Goal: Communication & Community: Answer question/provide support

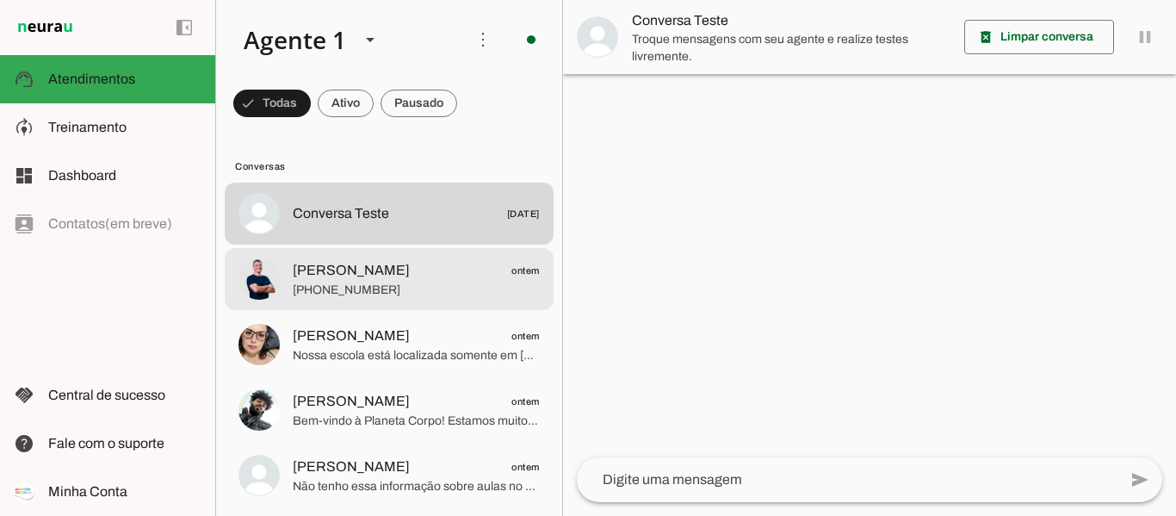
click at [340, 275] on span "[PERSON_NAME]" at bounding box center [351, 270] width 117 height 21
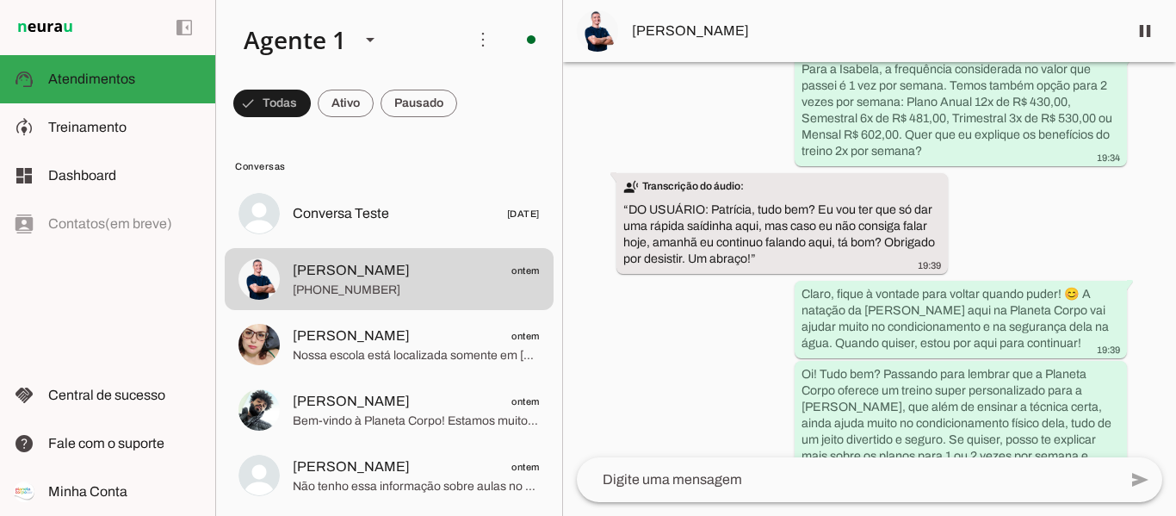
scroll to position [1486, 0]
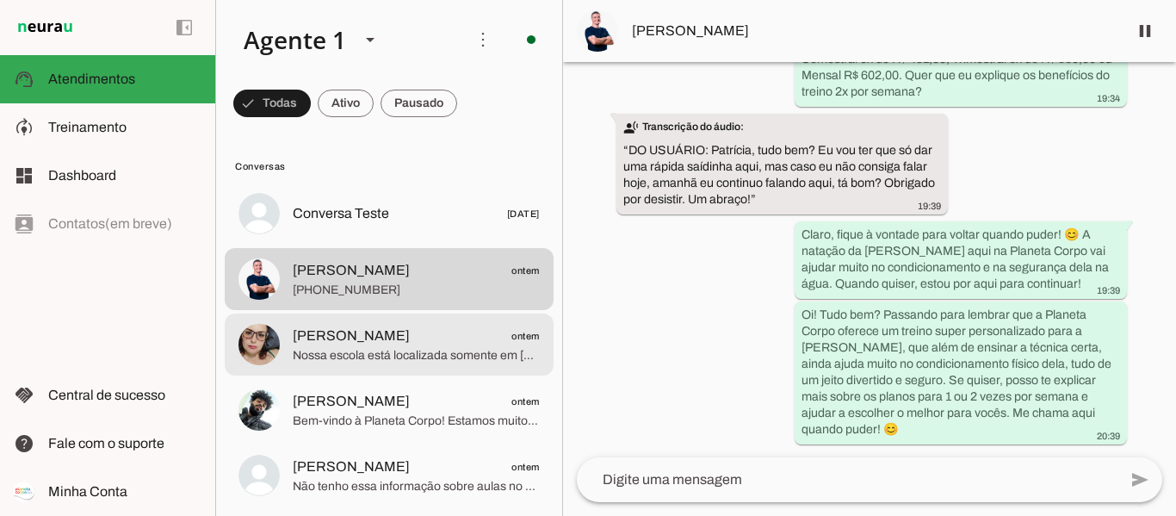
click at [365, 332] on span "[PERSON_NAME] ontem" at bounding box center [416, 337] width 247 height 22
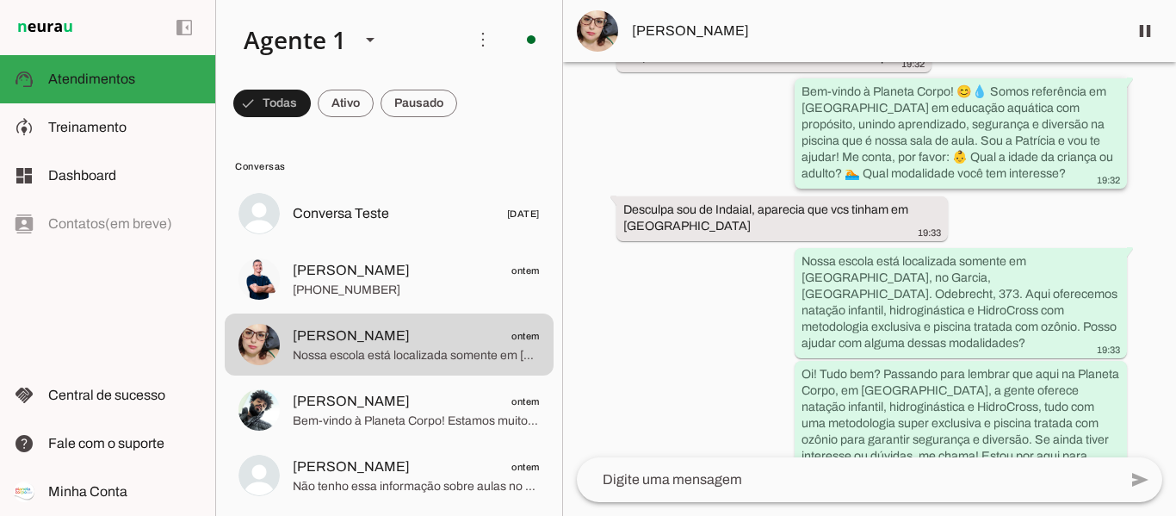
scroll to position [191, 0]
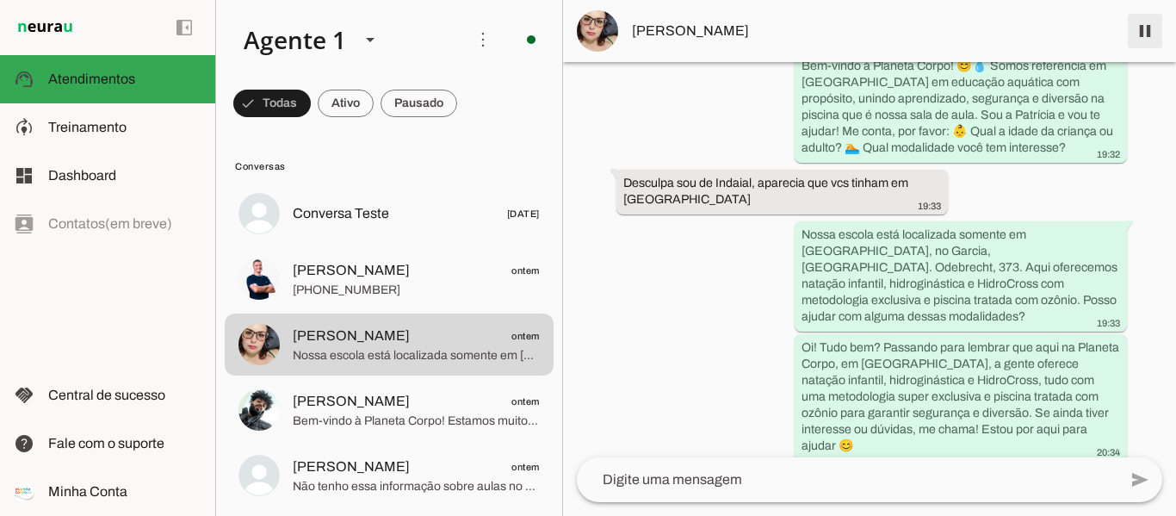
click at [1145, 37] on span at bounding box center [1145, 30] width 41 height 41
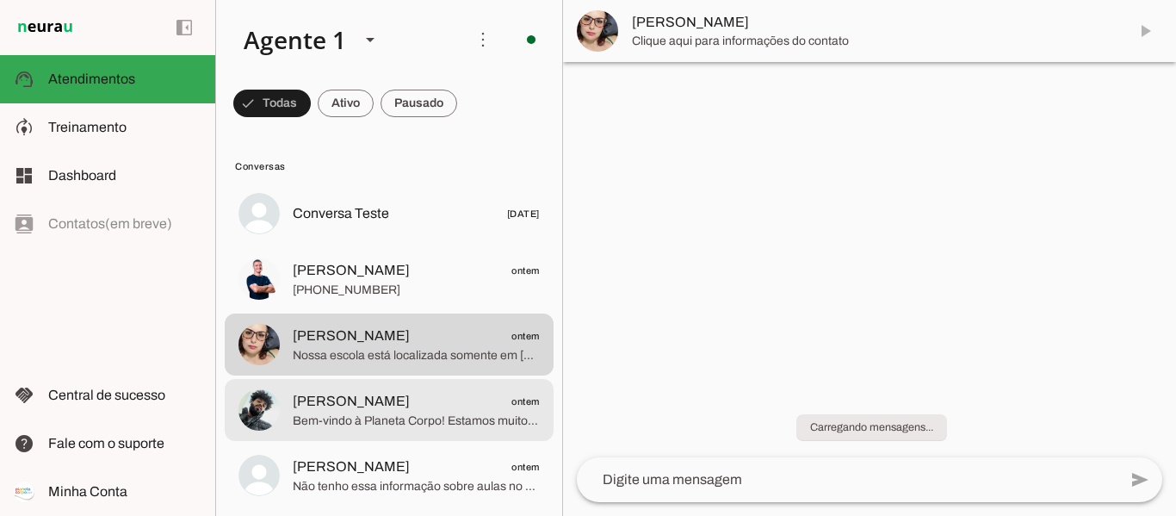
scroll to position [86, 0]
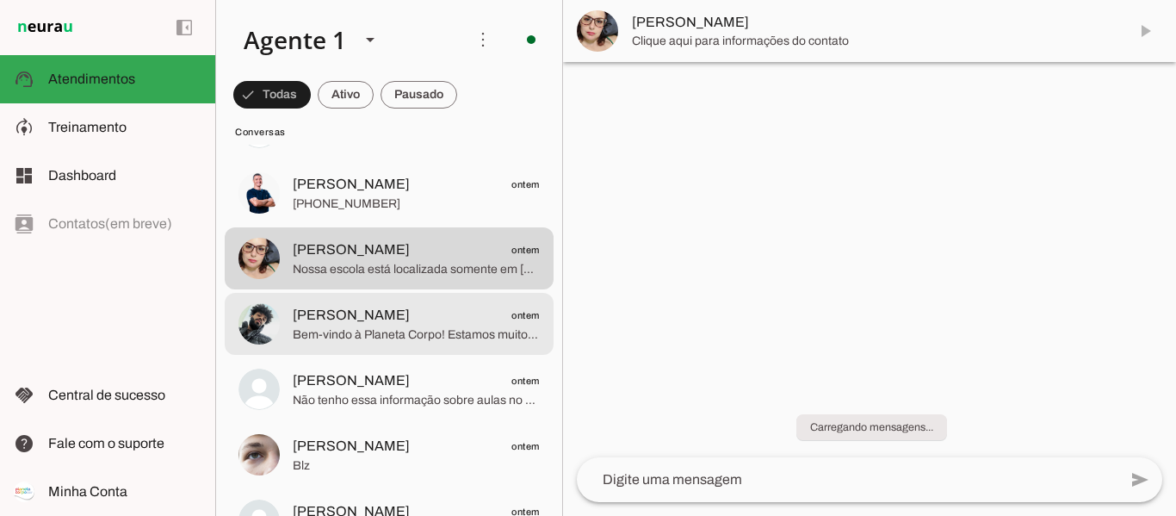
click at [391, 322] on span "[PERSON_NAME] ontem" at bounding box center [416, 316] width 247 height 22
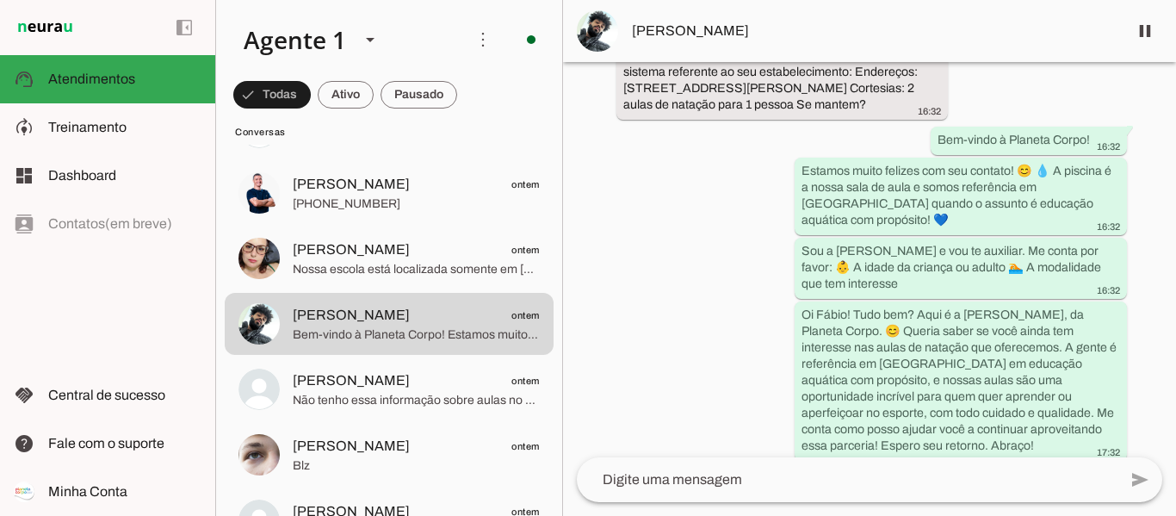
scroll to position [313, 0]
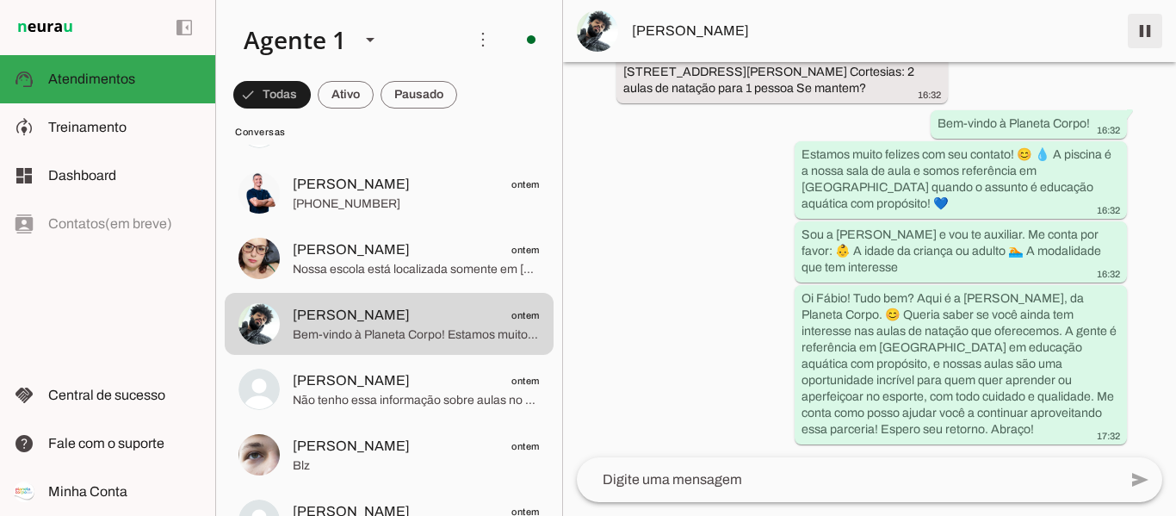
click at [1145, 42] on span at bounding box center [1145, 30] width 41 height 41
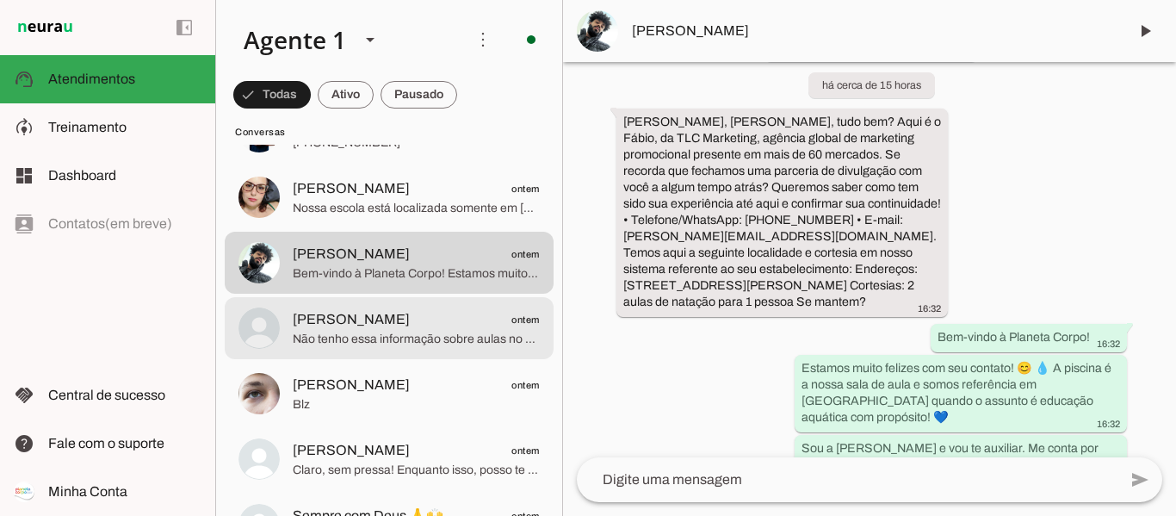
scroll to position [172, 0]
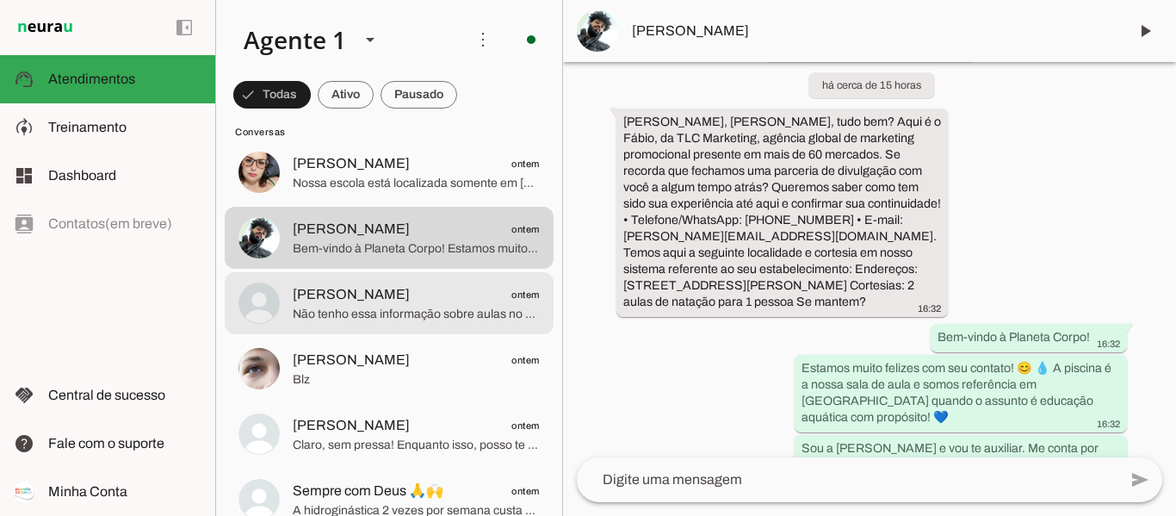
click at [369, 295] on span "[PERSON_NAME]" at bounding box center [351, 294] width 117 height 21
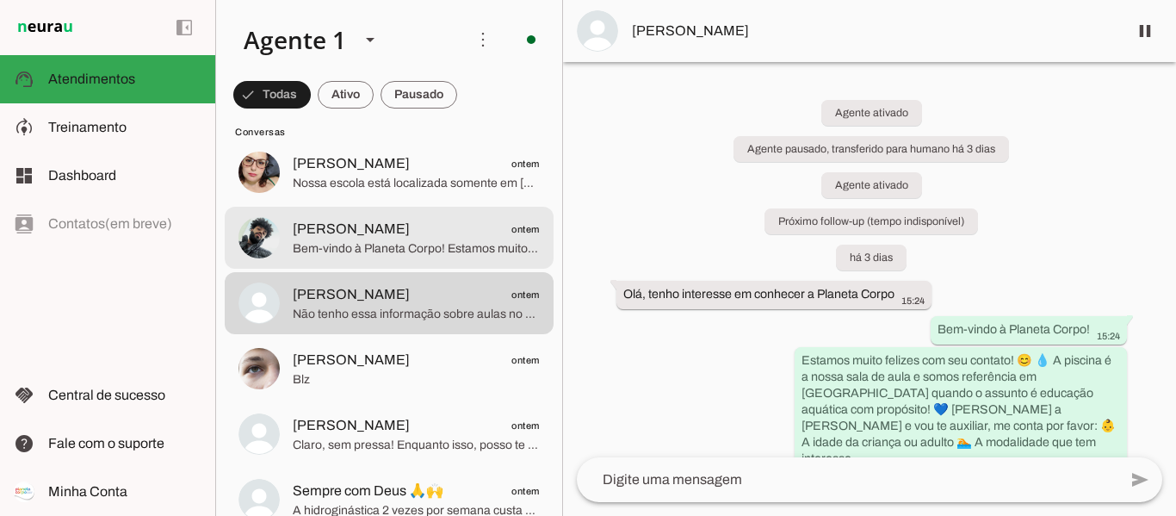
click at [447, 247] on span "Bem-vindo à Planeta Corpo! Estamos muito felizes com seu contato! 😊 💧 A piscina…" at bounding box center [416, 248] width 247 height 17
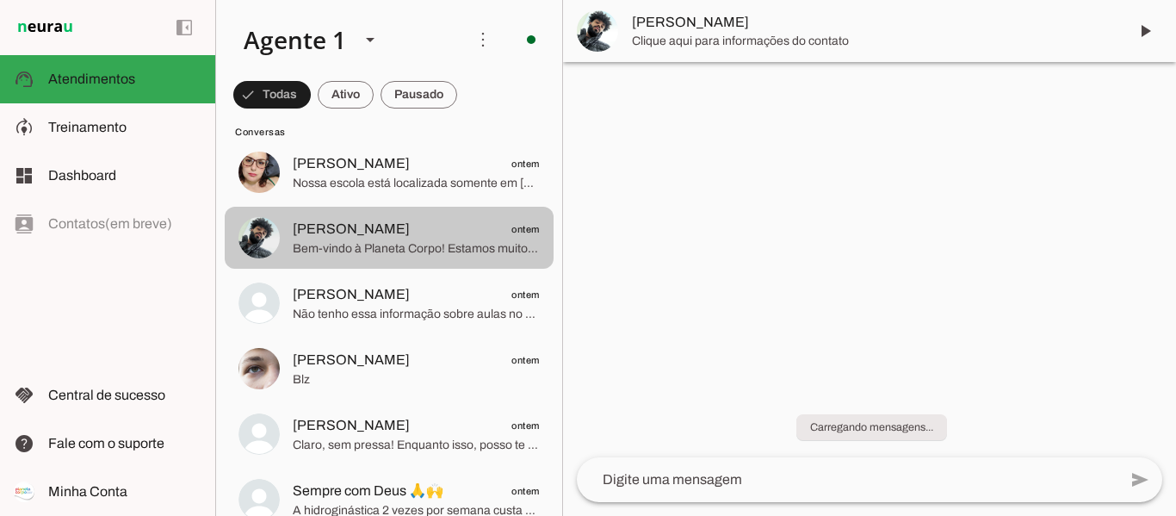
scroll to position [386, 0]
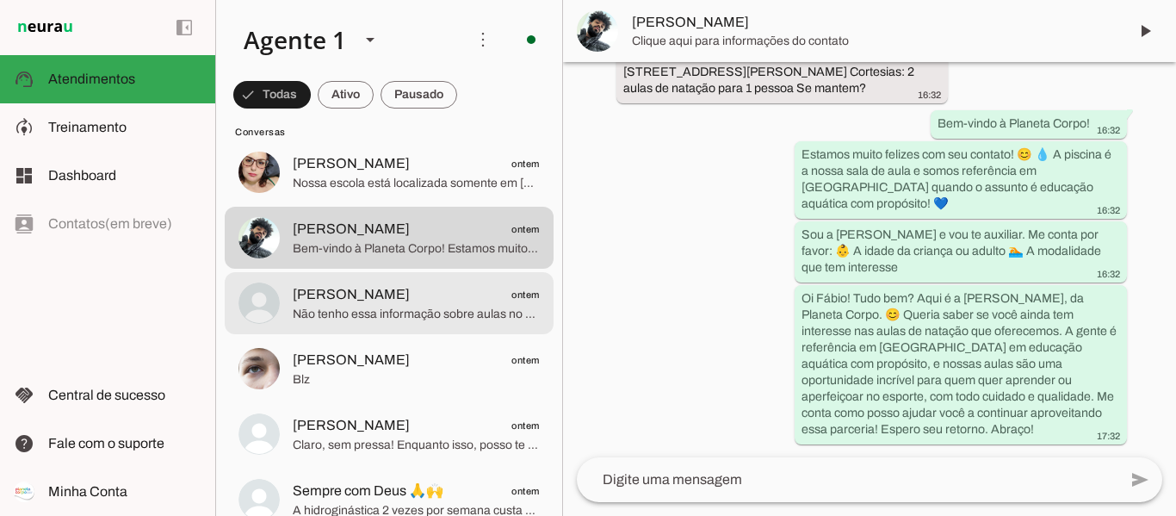
click at [438, 286] on span "[PERSON_NAME] ontem" at bounding box center [416, 295] width 247 height 22
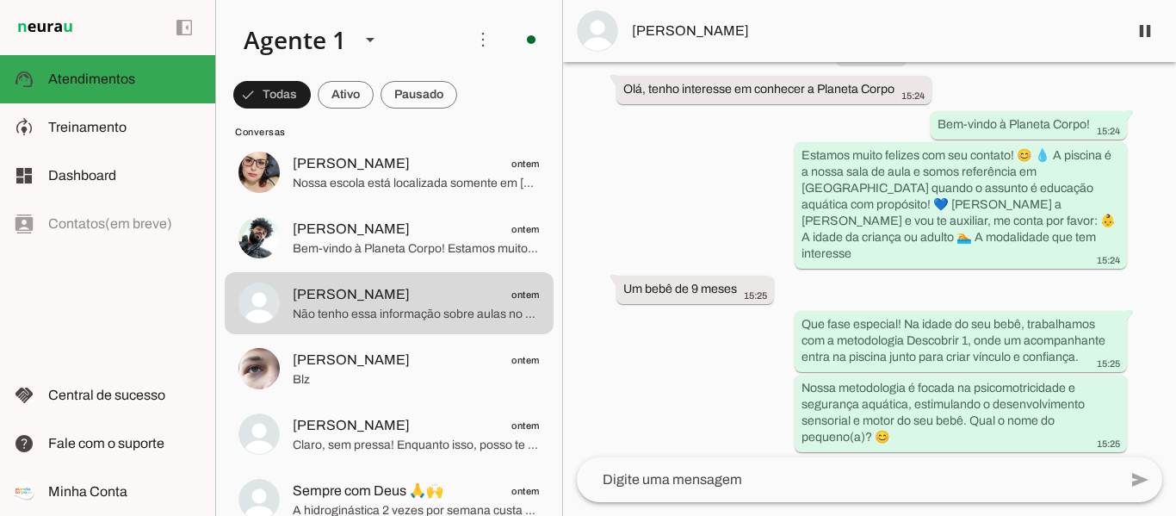
scroll to position [238, 0]
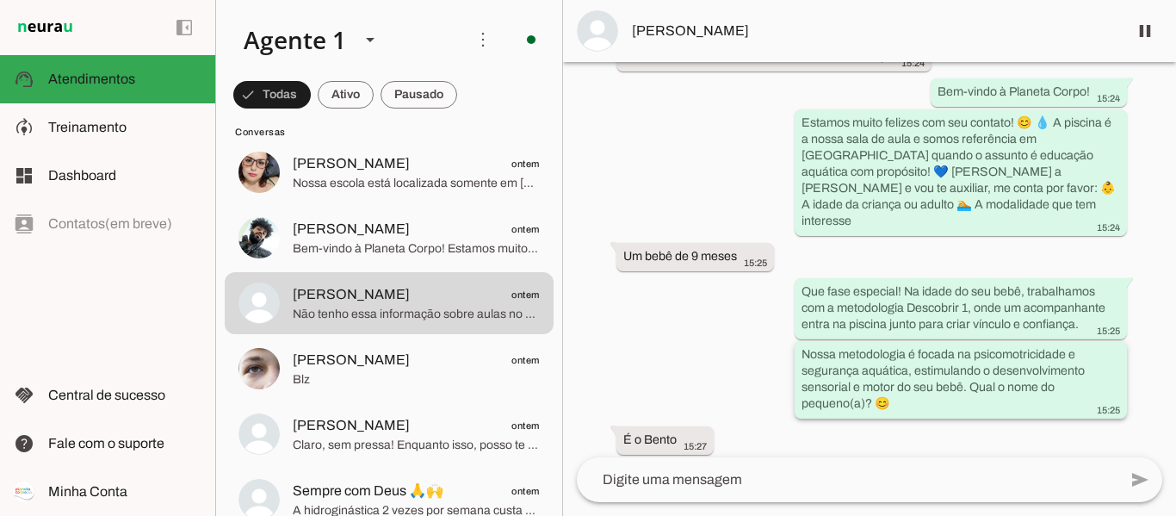
drag, startPoint x: 798, startPoint y: 269, endPoint x: 902, endPoint y: 398, distance: 165.4
click at [902, 398] on div "Agente ativado Agente pausado, transferido para humano há 3 dias Agente ativado…" at bounding box center [869, 259] width 613 height 395
